Goal: Transaction & Acquisition: Purchase product/service

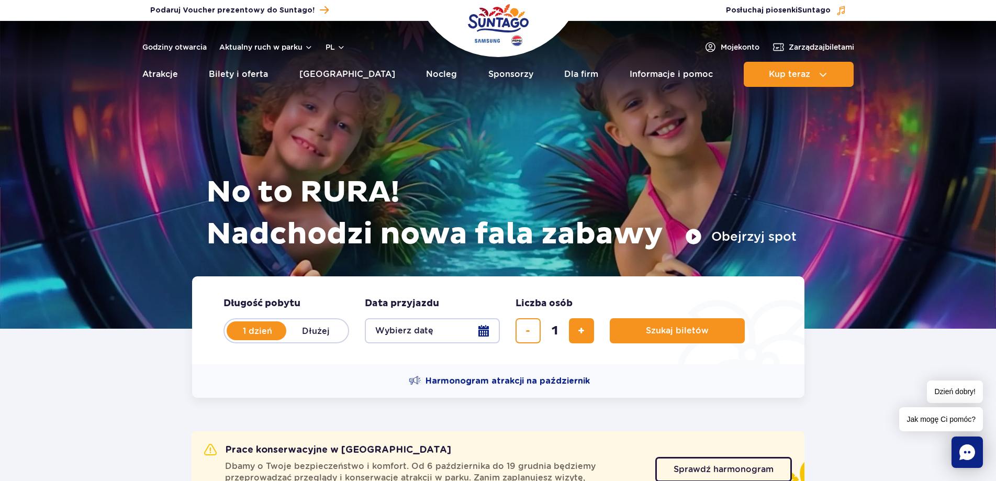
click at [385, 324] on button "Wybierz datę" at bounding box center [432, 330] width 135 height 25
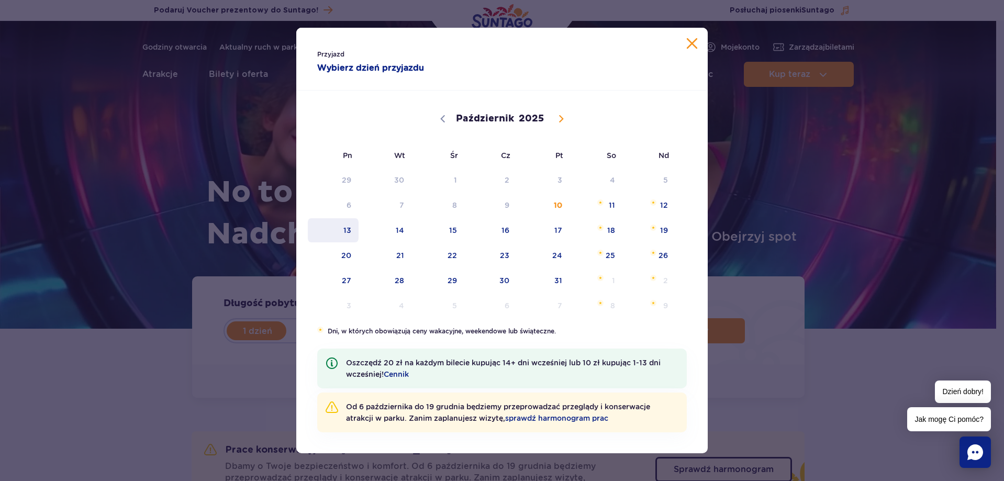
click at [357, 226] on span "13" at bounding box center [333, 230] width 53 height 24
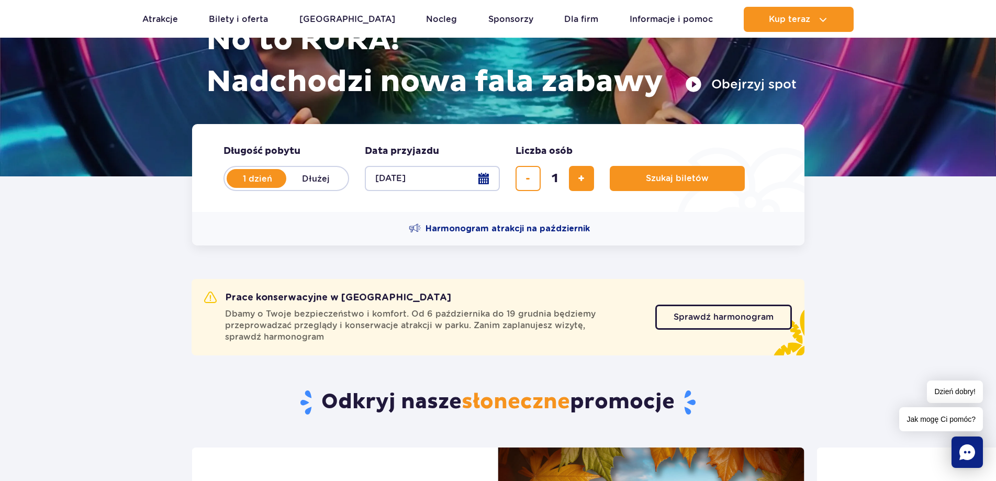
scroll to position [157, 0]
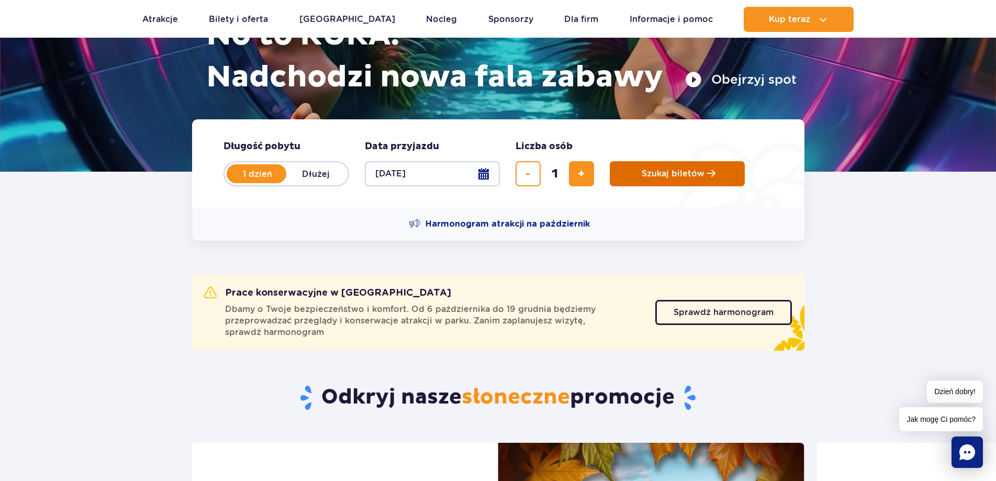
click at [640, 177] on button "Szukaj biletów" at bounding box center [677, 173] width 135 height 25
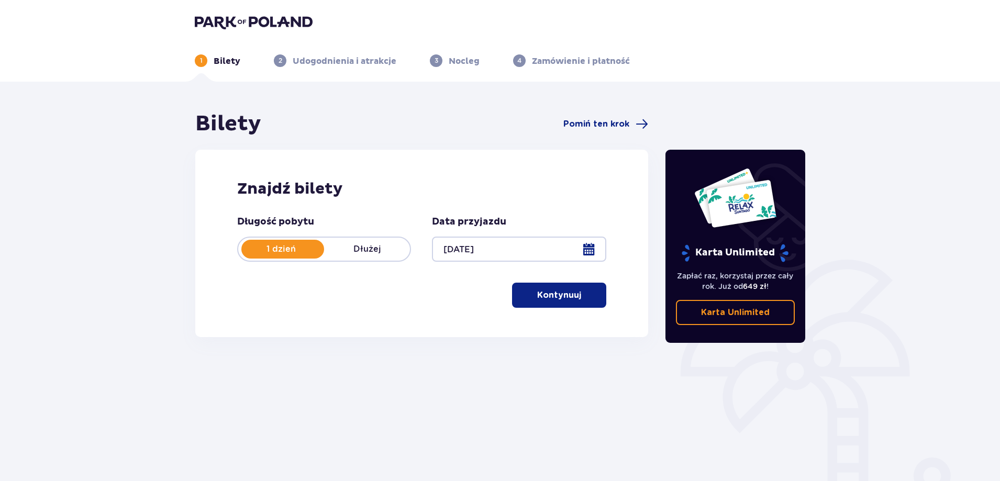
click at [533, 250] on div at bounding box center [519, 249] width 174 height 25
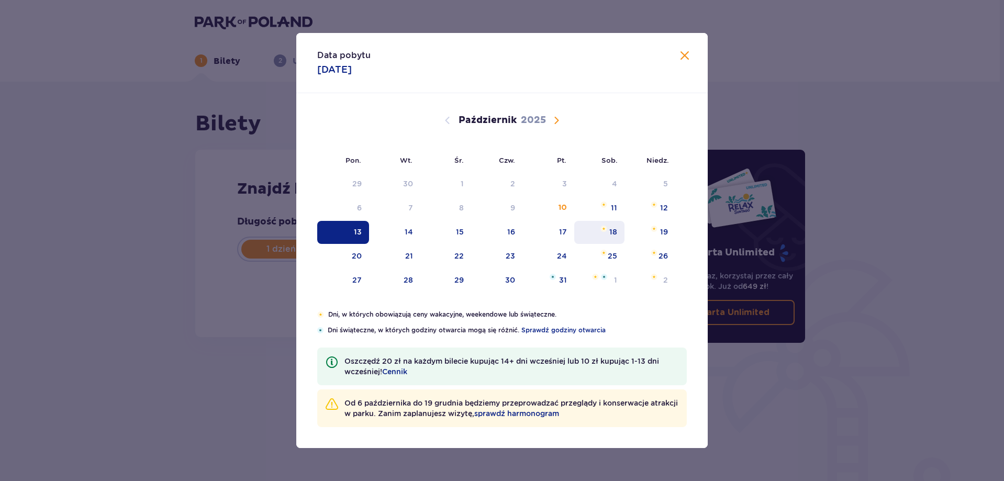
click at [604, 244] on div "18" at bounding box center [599, 232] width 51 height 23
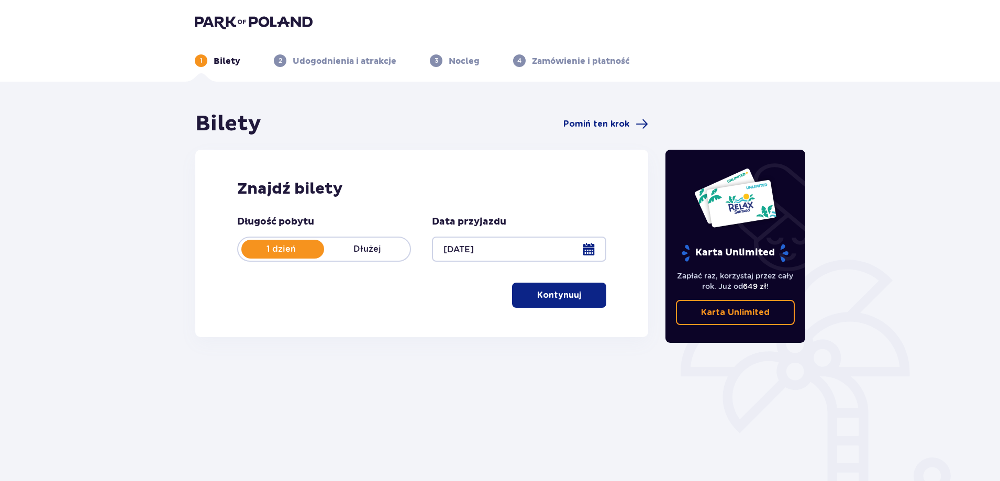
click at [592, 250] on div at bounding box center [519, 249] width 174 height 25
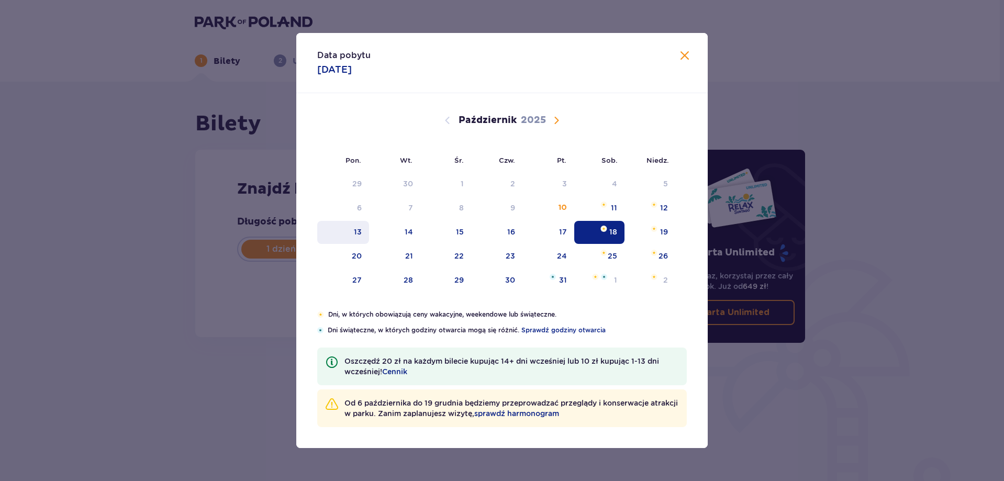
click at [351, 234] on div "13" at bounding box center [343, 232] width 52 height 23
type input "[DATE]"
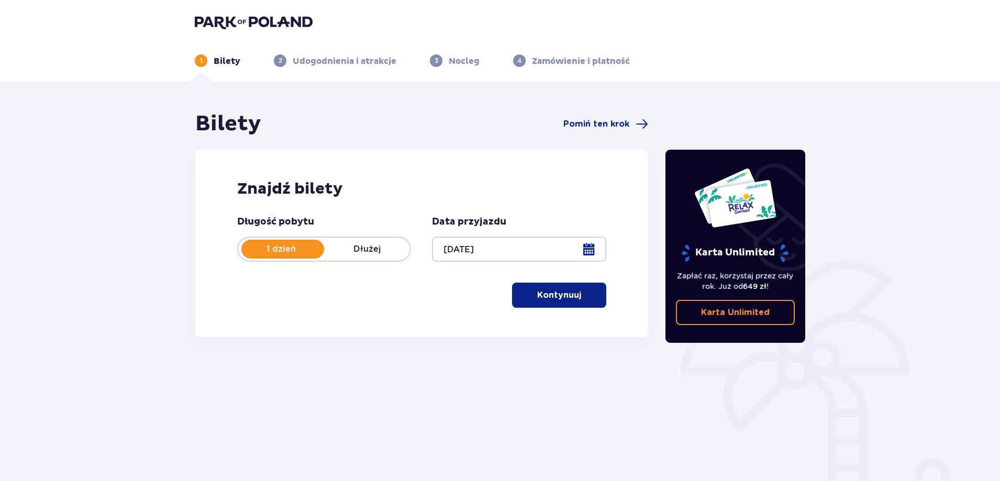
click at [592, 250] on div at bounding box center [519, 249] width 174 height 25
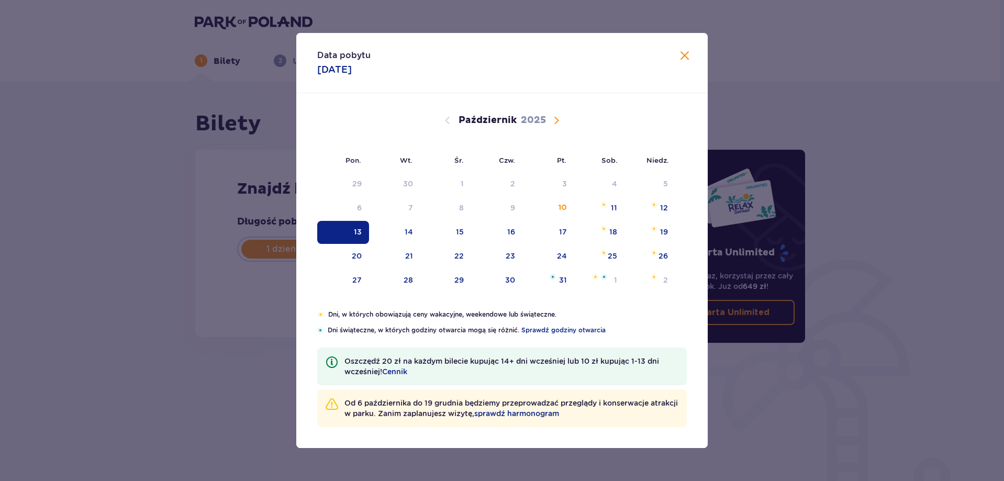
click at [357, 234] on div "13" at bounding box center [358, 232] width 8 height 10
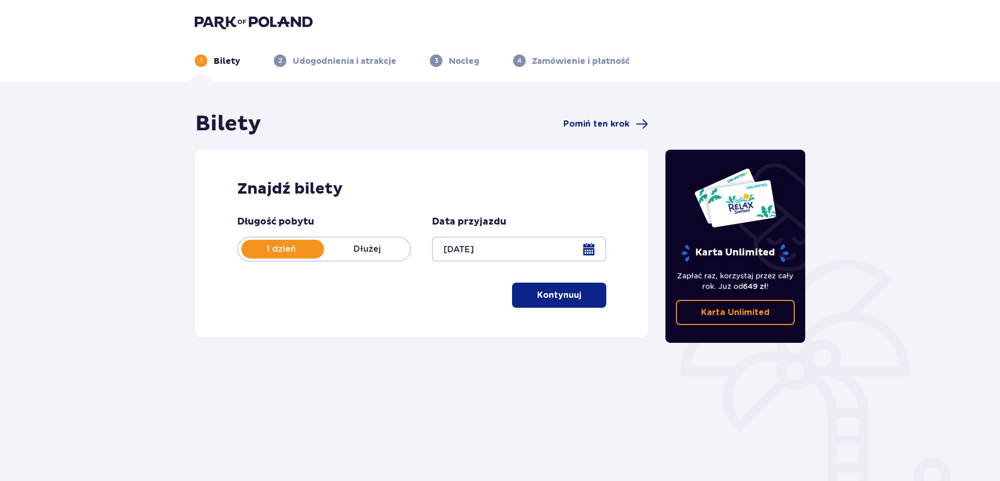
click at [207, 278] on div "Znajdź bilety Długość pobytu 1 dzień Dłużej Data przyjazdu 13.10.25 Kontynuuj P…" at bounding box center [421, 243] width 453 height 187
click at [530, 284] on button "Kontynuuj" at bounding box center [559, 295] width 94 height 25
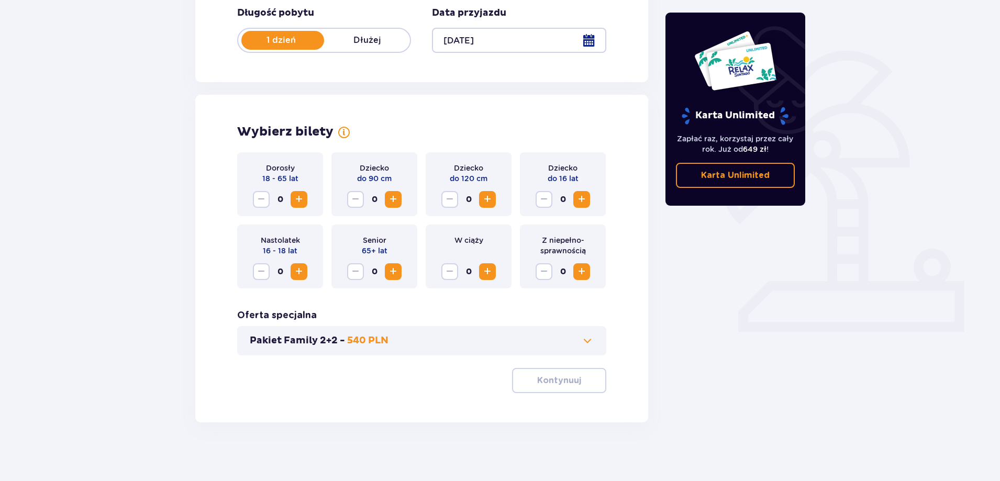
scroll to position [213, 0]
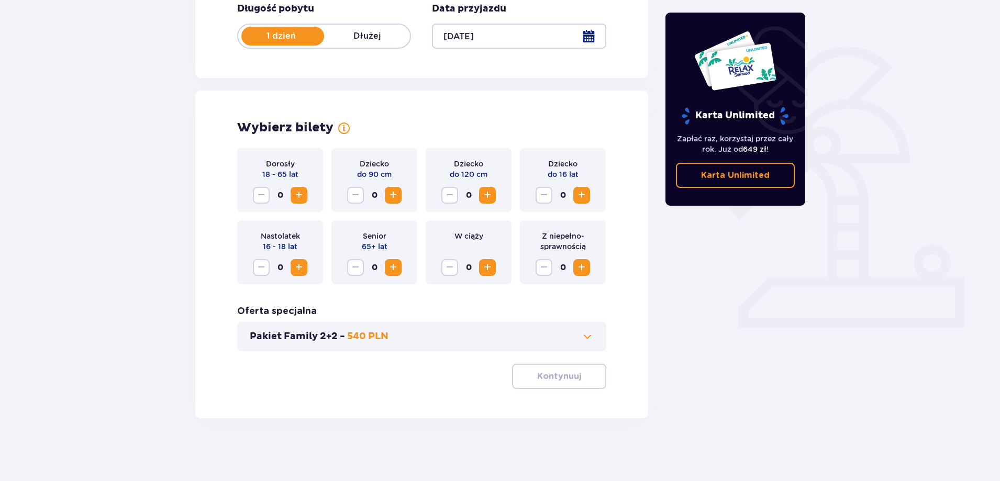
click at [296, 199] on span "Zwiększ" at bounding box center [299, 195] width 13 height 13
click at [549, 374] on p "Kontynuuj" at bounding box center [559, 377] width 44 height 12
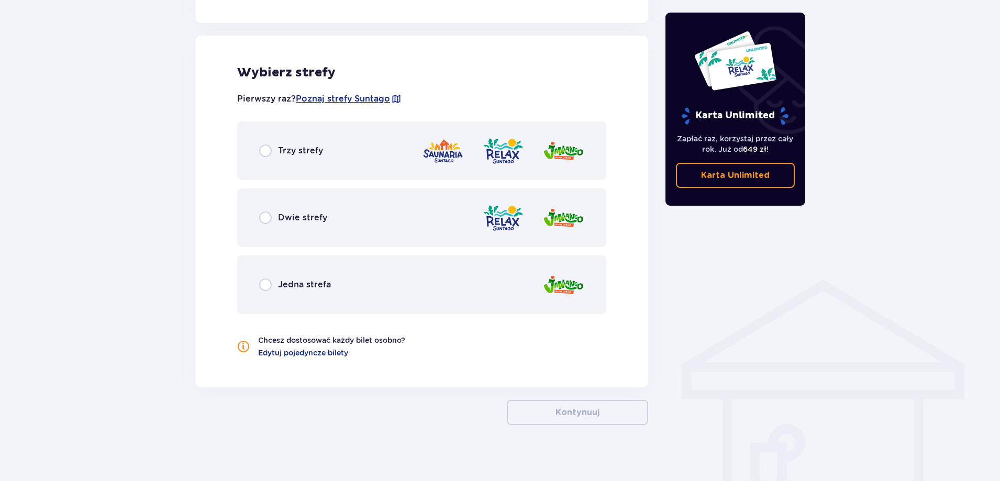
scroll to position [577, 0]
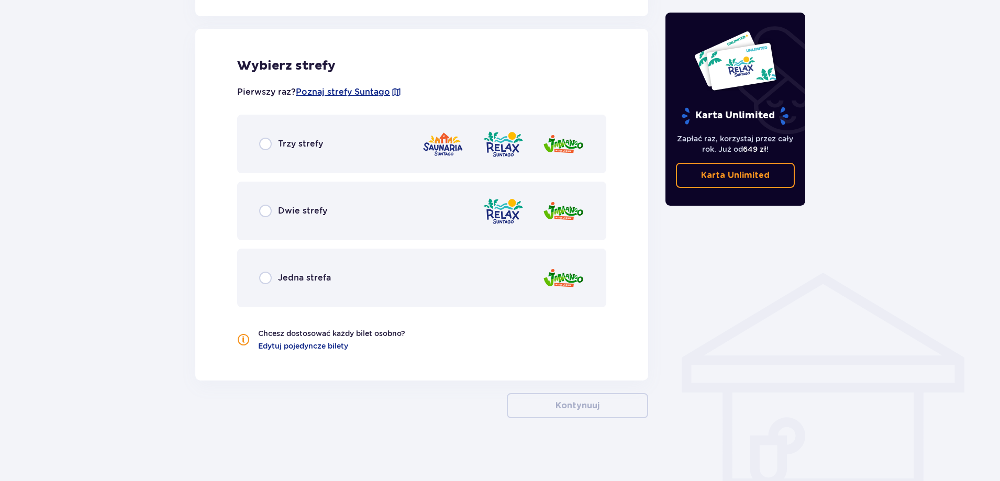
click at [308, 154] on div "Trzy strefy" at bounding box center [421, 144] width 369 height 59
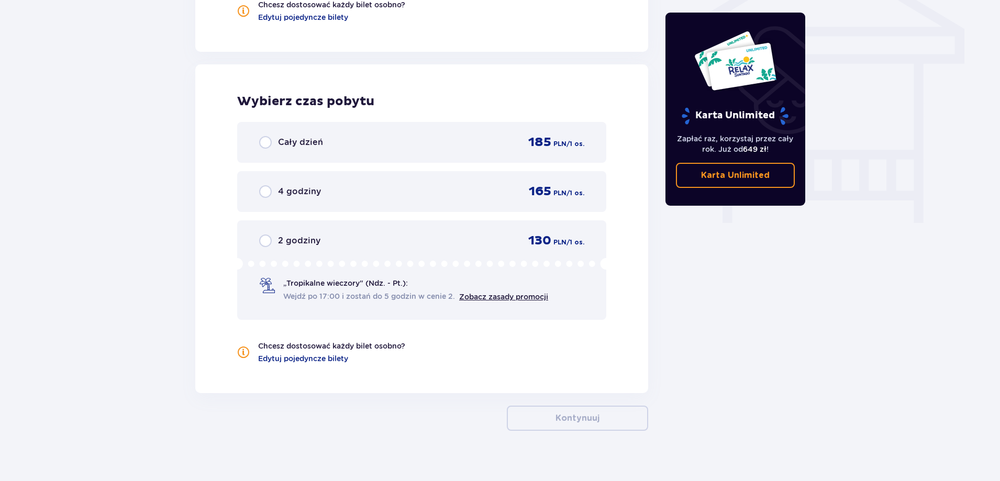
scroll to position [918, 0]
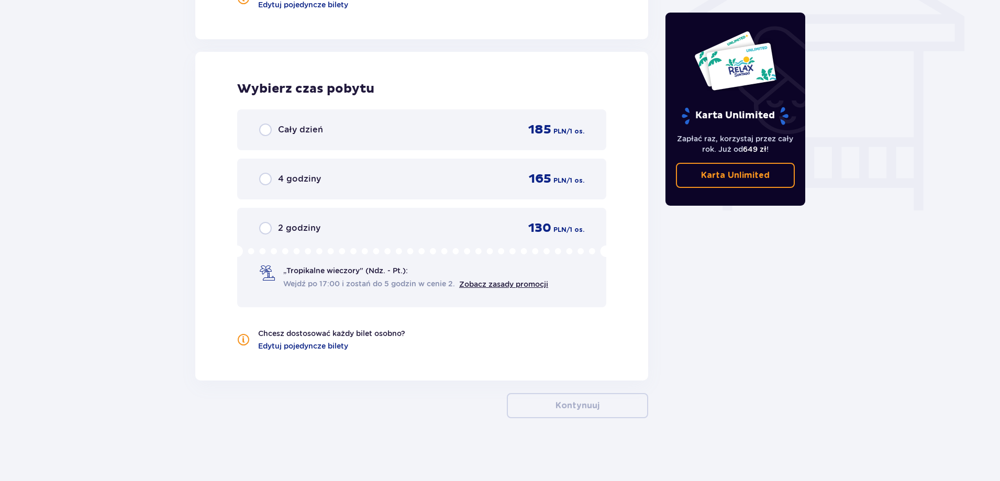
click at [292, 117] on div "Cały dzień 185 PLN / 1 os." at bounding box center [421, 129] width 369 height 41
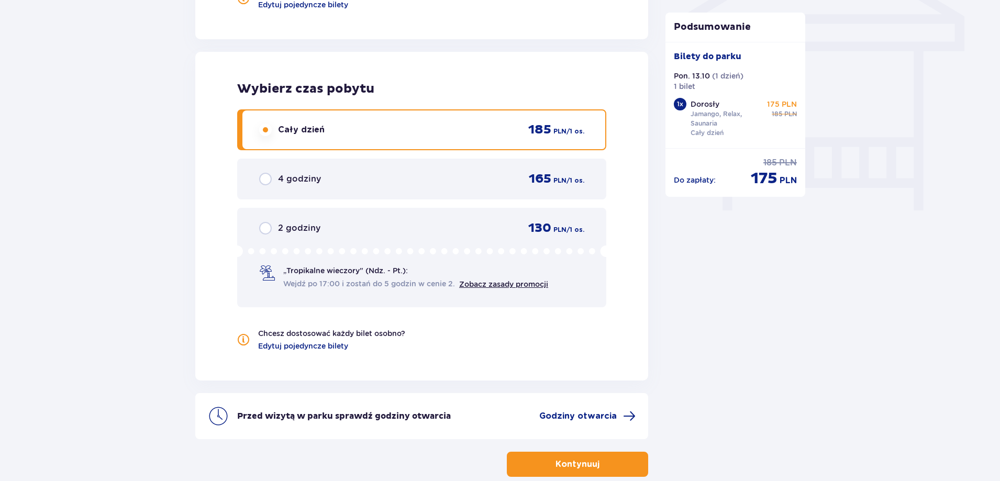
scroll to position [977, 0]
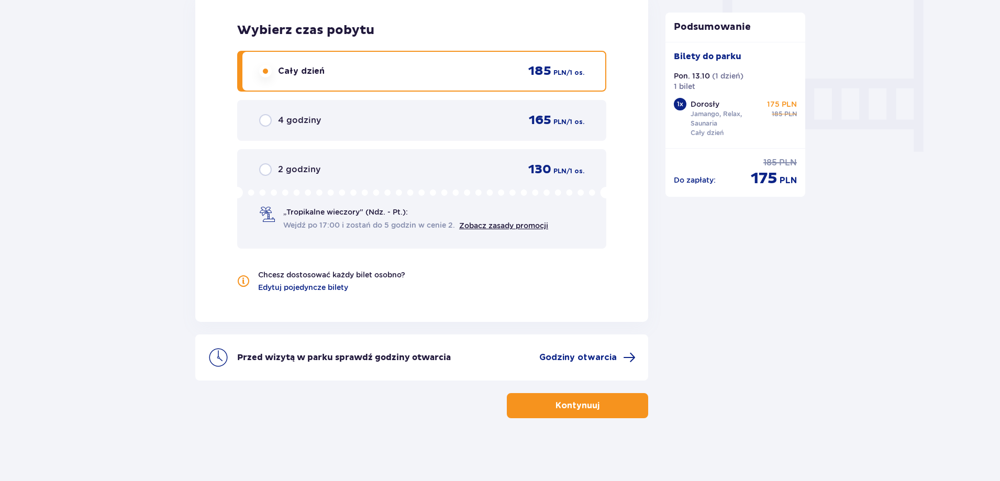
click at [529, 410] on button "Kontynuuj" at bounding box center [577, 405] width 141 height 25
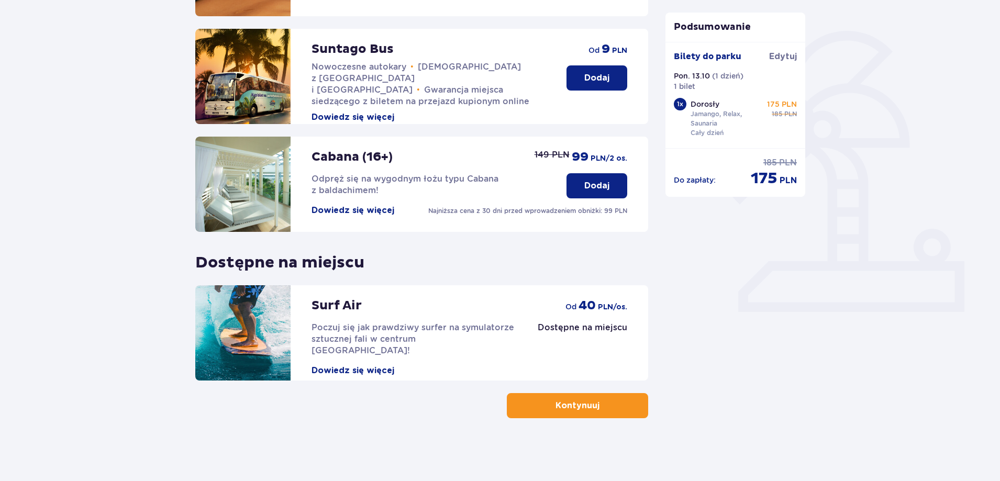
click at [555, 401] on p "Kontynuuj" at bounding box center [577, 406] width 44 height 12
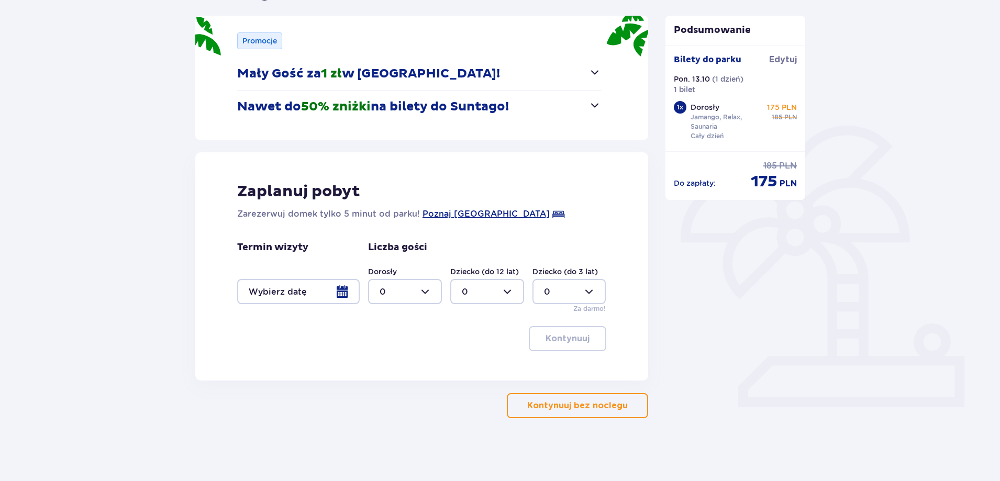
click at [569, 407] on p "Kontynuuj bez noclegu" at bounding box center [577, 406] width 100 height 12
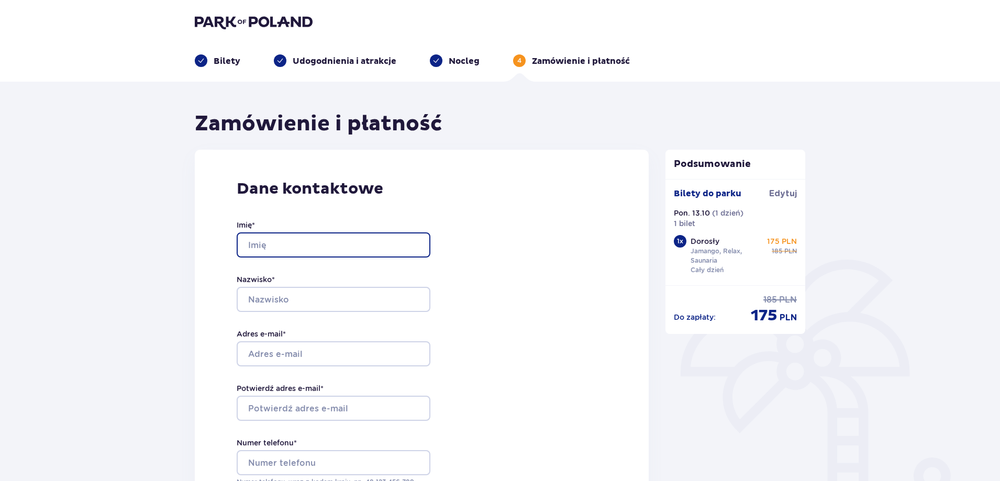
click at [369, 250] on input "Imię *" at bounding box center [334, 244] width 194 height 25
type input "julian"
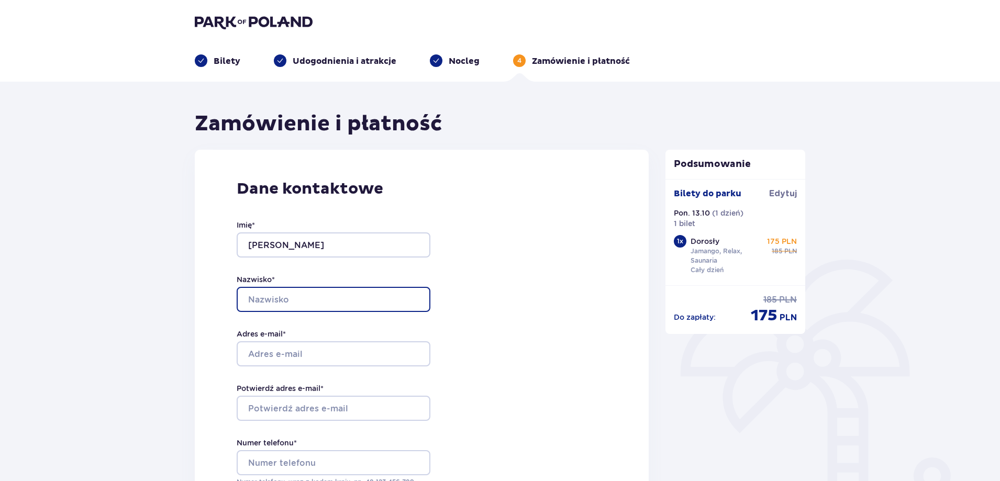
click at [343, 290] on input "Nazwisko *" at bounding box center [334, 299] width 194 height 25
type input "Mierzejewski"
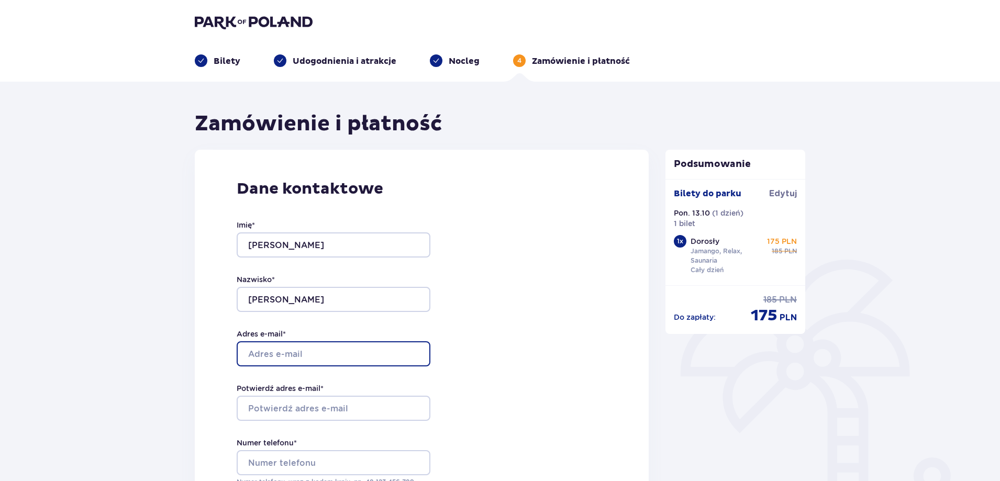
click at [318, 349] on input "Adres e-mail *" at bounding box center [334, 353] width 194 height 25
type input "j3mierz@gmail.com"
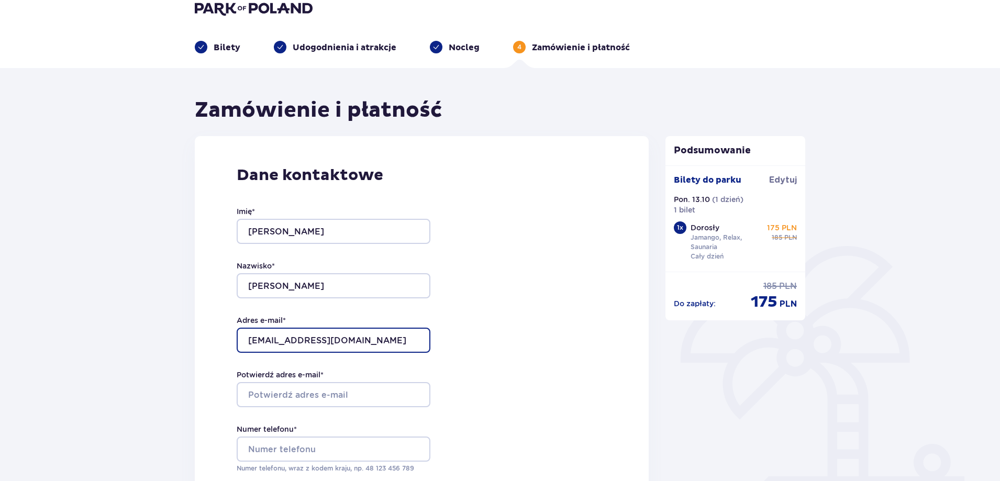
scroll to position [52, 0]
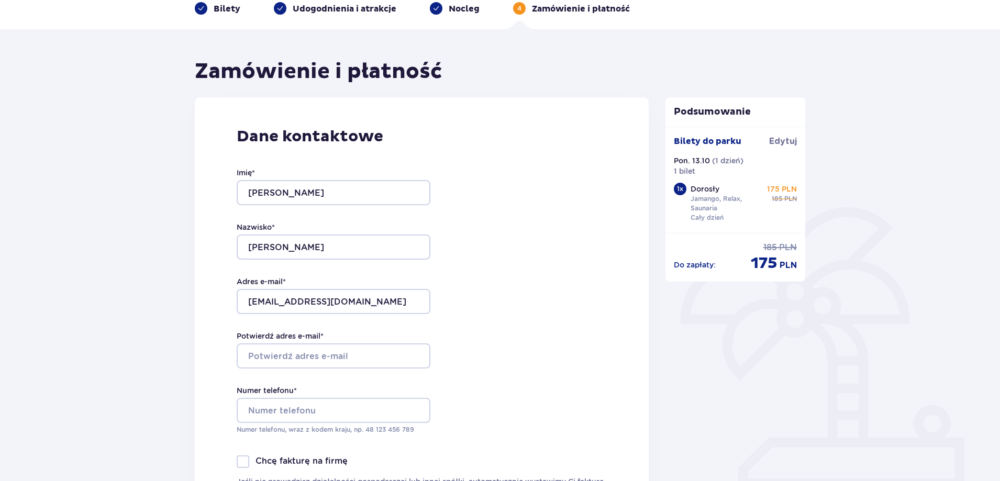
drag, startPoint x: 312, startPoint y: 327, endPoint x: 308, endPoint y: 352, distance: 24.9
click at [312, 328] on div "Imię * julian Nazwisko * Mierzejewski Adres e-mail * j3mierz@gmail.com Potwierd…" at bounding box center [334, 301] width 194 height 309
click at [308, 353] on input "Potwierdź adres e-mail *" at bounding box center [334, 355] width 194 height 25
type input "j3mierz@gmail.com"
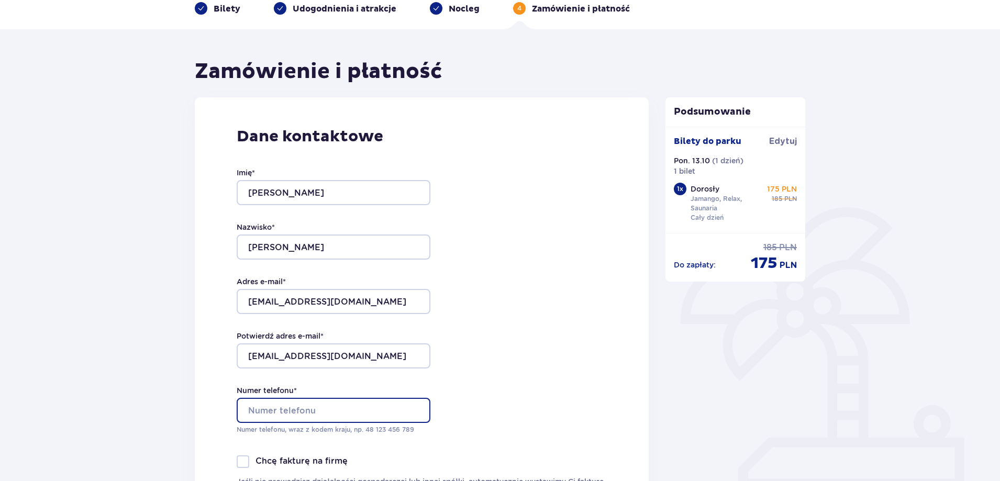
click at [287, 405] on input "Numer telefonu *" at bounding box center [334, 410] width 194 height 25
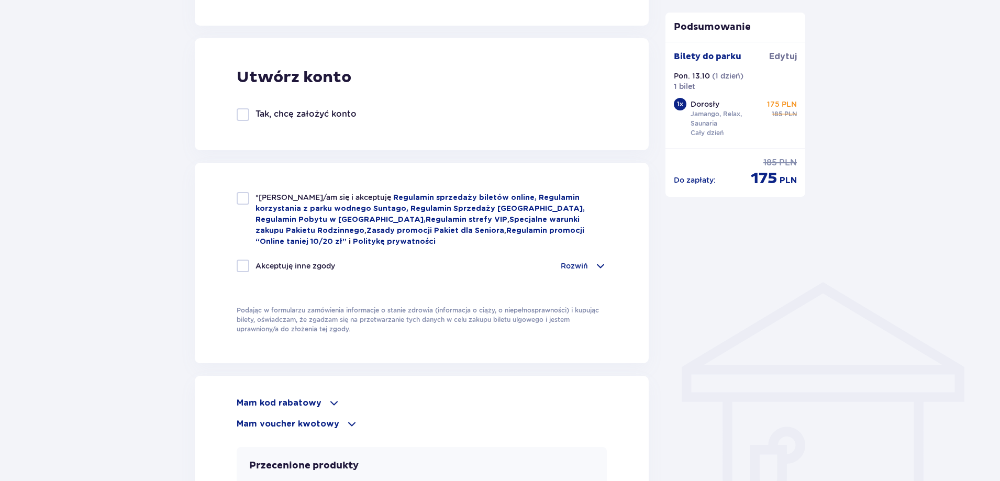
scroll to position [628, 0]
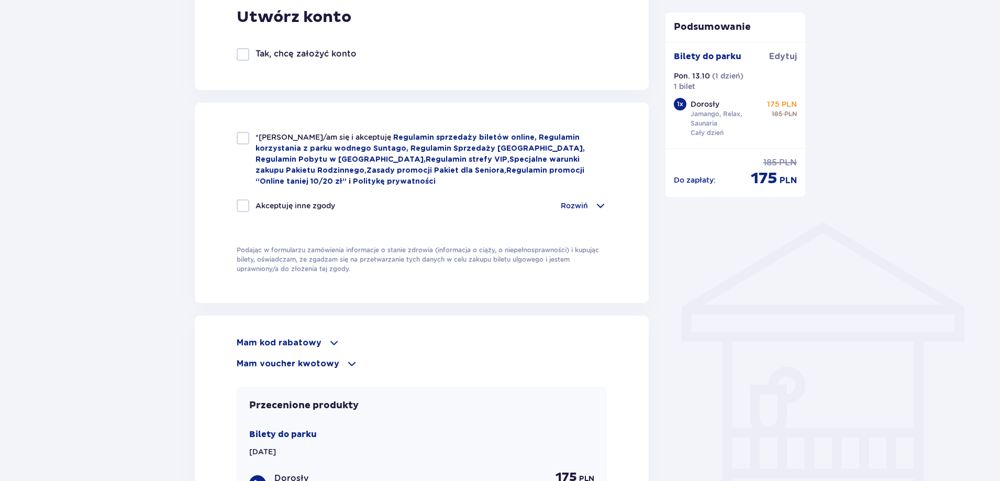
type input "516856402"
click at [243, 211] on div "Akceptuję inne zgody Rozwiń Chcę otrzymywać od Global Parks Poland Sp. z o.o. z…" at bounding box center [422, 211] width 370 height 25
click at [242, 139] on div at bounding box center [243, 138] width 13 height 13
checkbox input "true"
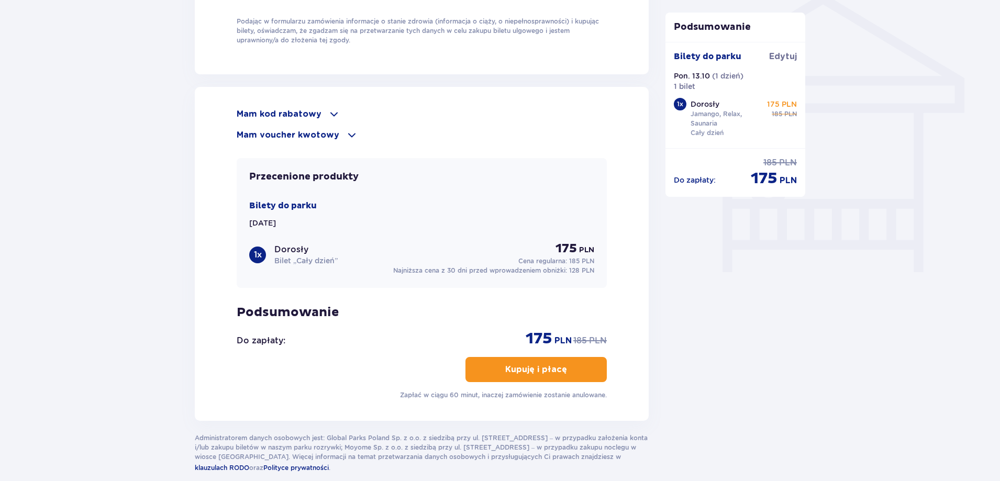
scroll to position [909, 0]
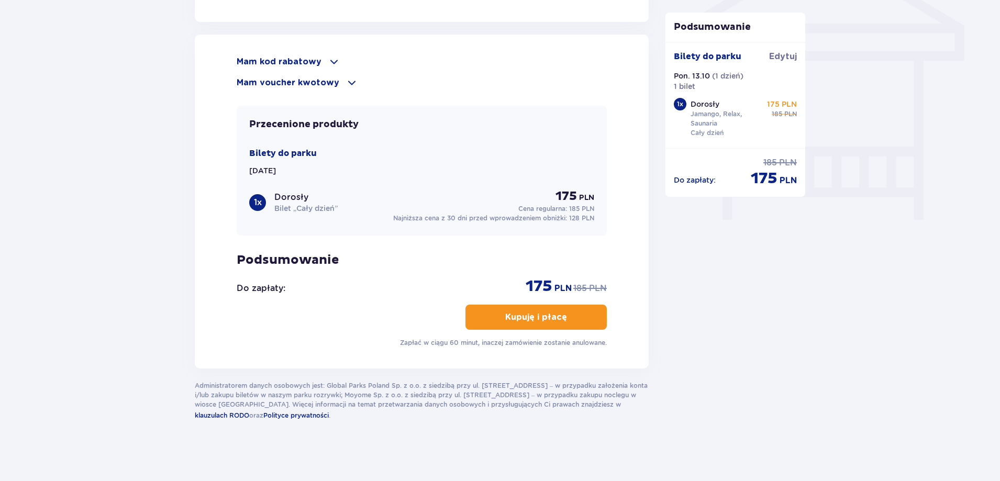
click at [301, 63] on p "Mam kod rabatowy" at bounding box center [279, 62] width 85 height 12
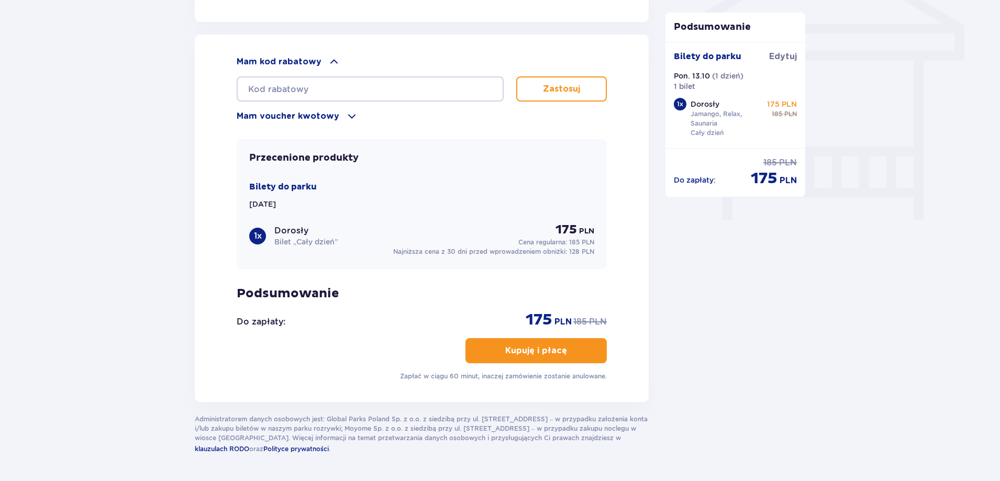
click at [311, 111] on p "Mam voucher kwotowy" at bounding box center [288, 116] width 103 height 12
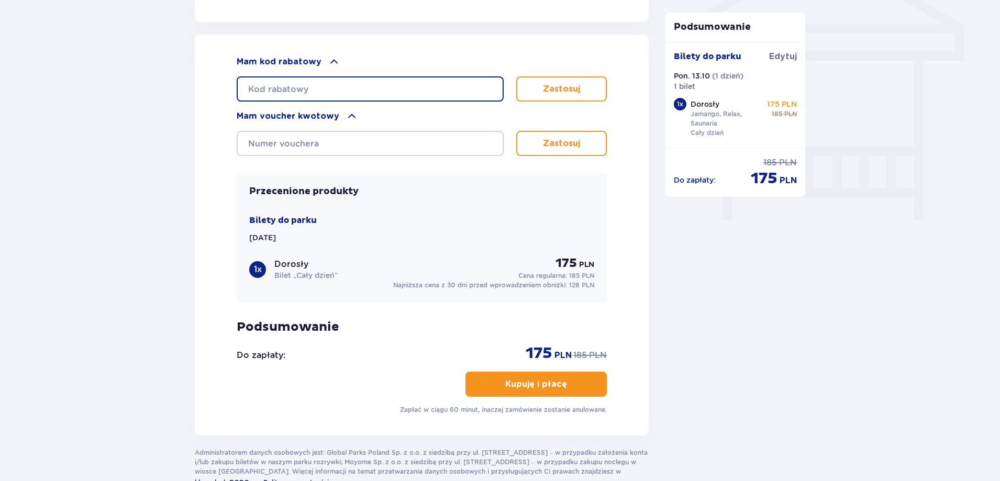
click at [391, 93] on input "text" at bounding box center [370, 88] width 267 height 25
type input "student30"
click at [542, 81] on button "Zastosuj" at bounding box center [561, 88] width 91 height 25
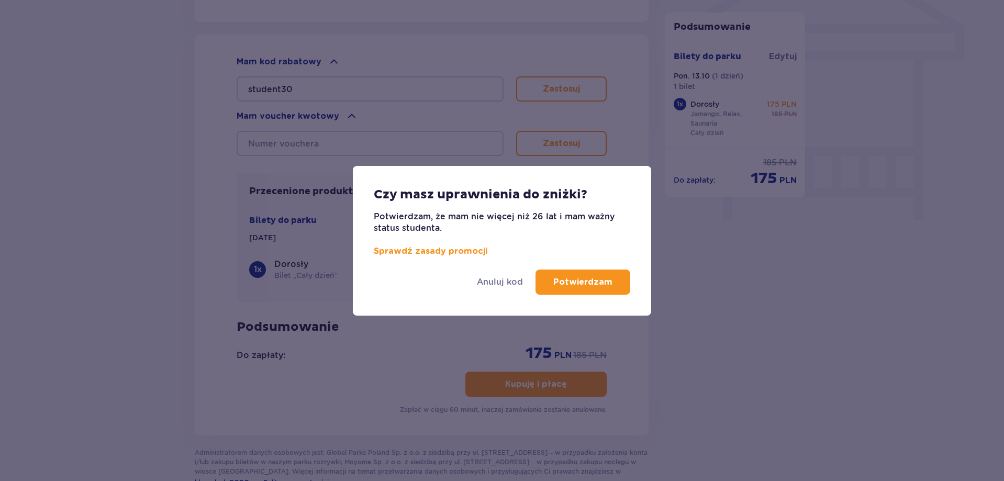
click at [563, 282] on p "Potwierdzam" at bounding box center [582, 282] width 59 height 12
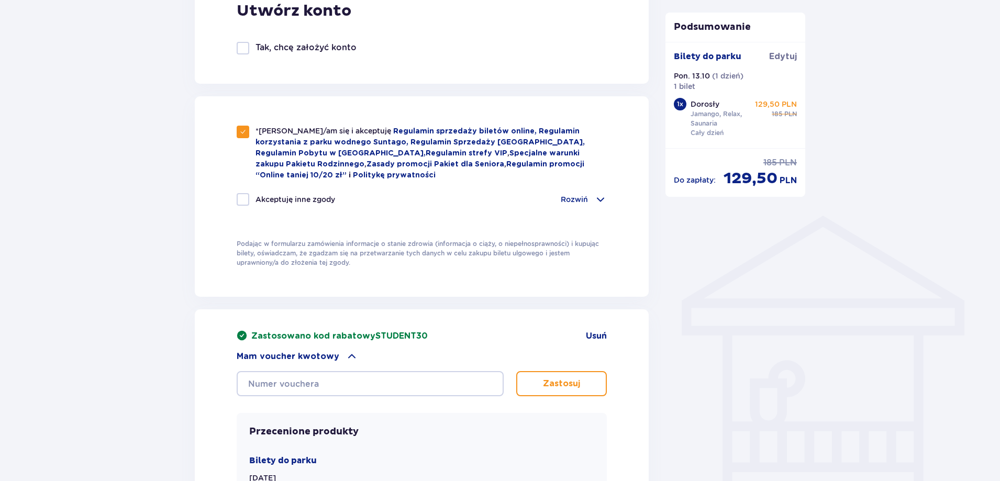
scroll to position [680, 0]
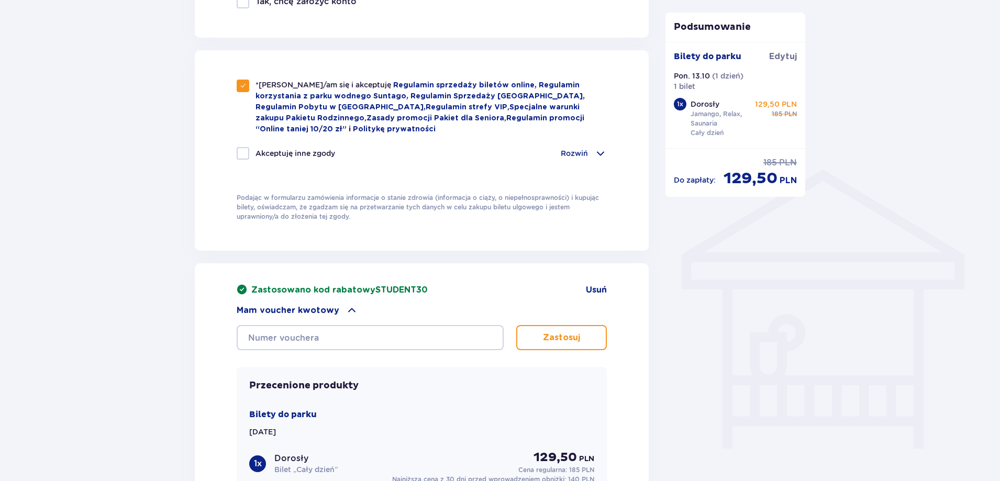
click at [588, 151] on div "Rozwiń" at bounding box center [584, 153] width 46 height 13
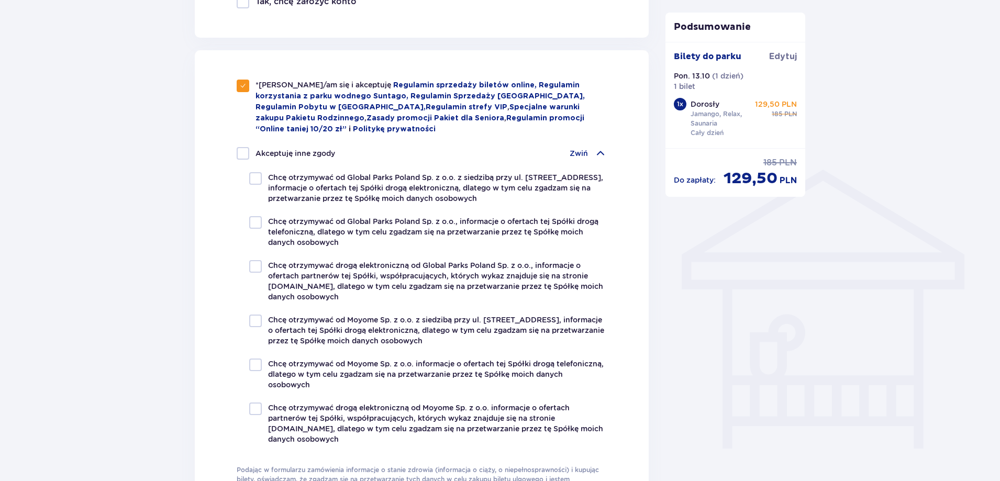
click at [588, 151] on div "Zwiń" at bounding box center [587, 153] width 37 height 13
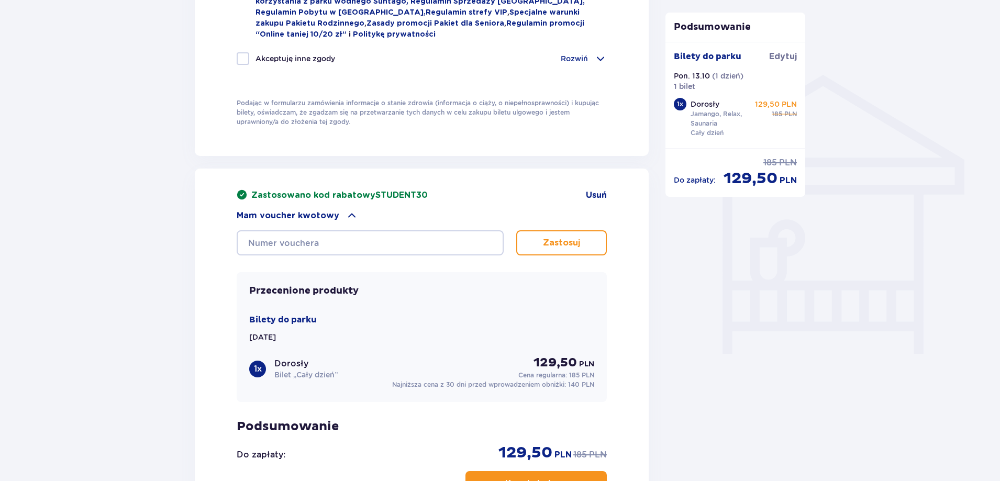
scroll to position [890, 0]
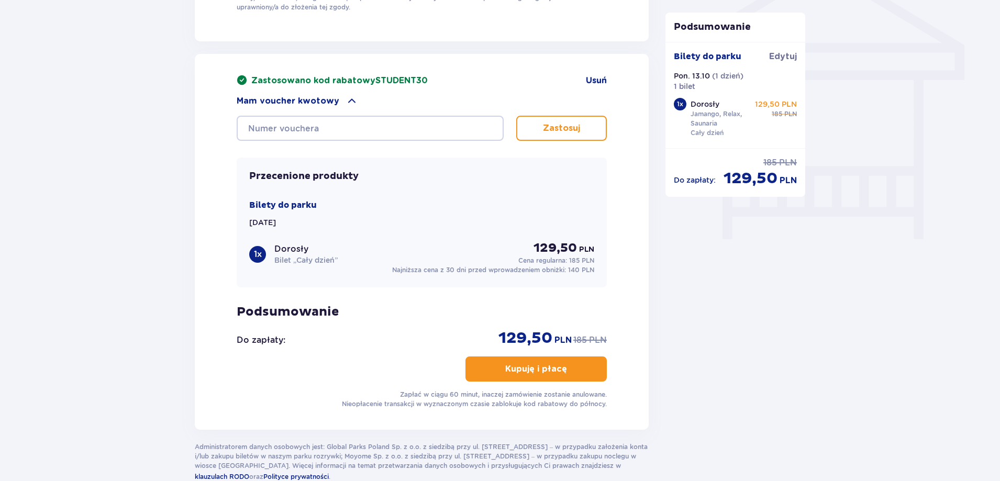
click at [427, 139] on div "Zastosowano kod rabatowy STUDENT30 Usuń Mam voucher kwotowy Zastosuj Przecenion…" at bounding box center [422, 242] width 370 height 334
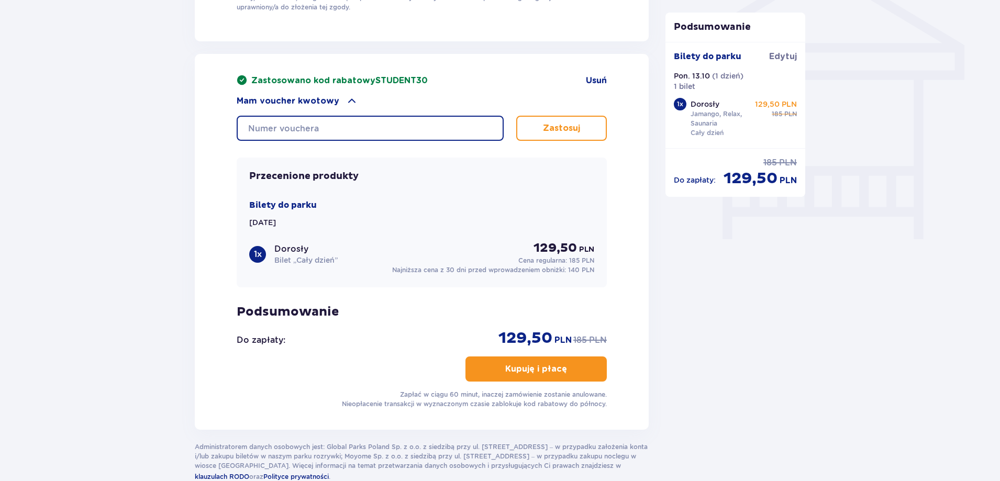
click at [427, 130] on input "text" at bounding box center [370, 128] width 267 height 25
